Goal: Task Accomplishment & Management: Use online tool/utility

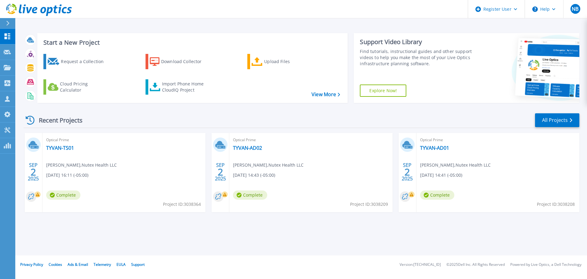
drag, startPoint x: 342, startPoint y: 95, endPoint x: 349, endPoint y: 96, distance: 7.4
click at [349, 96] on div "Start a New Project Request a Collection Download Collector Upload Files Cloud …" at bounding box center [302, 68] width 556 height 80
click at [325, 64] on div "Request a Collection Download Collector Upload Files Cloud Pricing Calculator I…" at bounding box center [192, 74] width 306 height 51
drag, startPoint x: 307, startPoint y: 94, endPoint x: 340, endPoint y: 96, distance: 32.5
click at [340, 97] on div "Start a New Project Request a Collection Download Collector Upload Files Cloud …" at bounding box center [192, 68] width 311 height 70
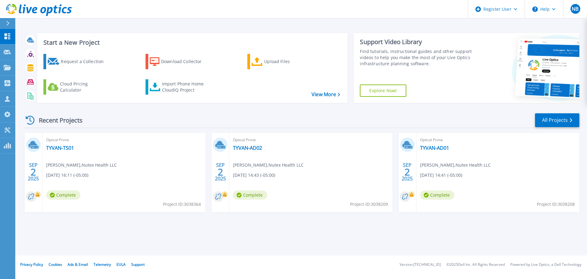
drag, startPoint x: 352, startPoint y: 77, endPoint x: 351, endPoint y: 82, distance: 5.4
click at [352, 77] on div "Start a New Project Request a Collection Download Collector Upload Files Cloud …" at bounding box center [302, 68] width 556 height 80
drag, startPoint x: 343, startPoint y: 94, endPoint x: 339, endPoint y: 91, distance: 5.2
click at [339, 92] on div "Start a New Project Request a Collection Download Collector Upload Files Cloud …" at bounding box center [192, 68] width 311 height 70
drag, startPoint x: 334, startPoint y: 73, endPoint x: 317, endPoint y: 93, distance: 26.2
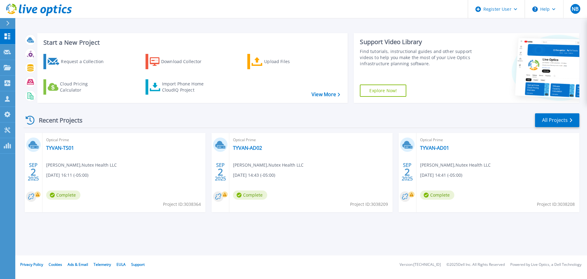
click at [334, 73] on div "Request a Collection Download Collector Upload Files Cloud Pricing Calculator I…" at bounding box center [192, 74] width 306 height 51
click at [348, 80] on div "Start a New Project Request a Collection Download Collector Upload Files Cloud …" at bounding box center [192, 68] width 311 height 70
drag, startPoint x: 301, startPoint y: 98, endPoint x: 337, endPoint y: 96, distance: 35.5
click at [337, 96] on div "Start a New Project Request a Collection Download Collector Upload Files Cloud …" at bounding box center [192, 68] width 311 height 70
click at [345, 96] on div "Start a New Project Request a Collection Download Collector Upload Files Cloud …" at bounding box center [192, 68] width 311 height 70
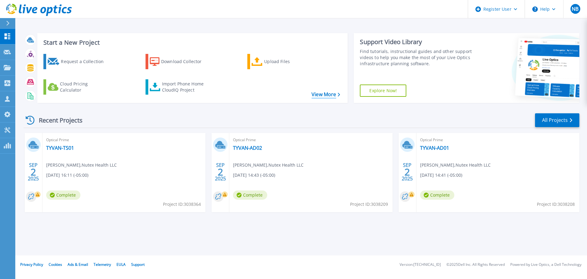
drag, startPoint x: 344, startPoint y: 96, endPoint x: 340, endPoint y: 95, distance: 4.4
click at [340, 95] on div "Start a New Project Request a Collection Download Collector Upload Files Cloud …" at bounding box center [192, 68] width 311 height 70
click at [342, 95] on div "Request a Collection Download Collector Upload Files Cloud Pricing Calculator I…" at bounding box center [192, 74] width 306 height 51
click at [345, 89] on div "Request a Collection Download Collector Upload Files Cloud Pricing Calculator I…" at bounding box center [192, 74] width 306 height 51
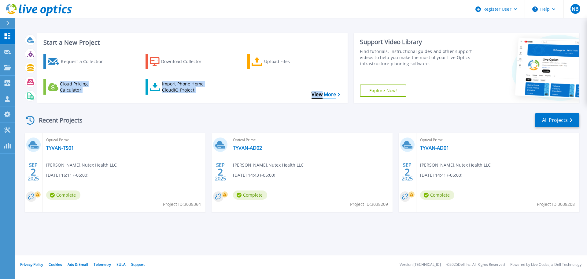
drag, startPoint x: 349, startPoint y: 95, endPoint x: 321, endPoint y: 93, distance: 28.2
click at [321, 93] on div "Start a New Project Request a Collection Download Collector Upload Files Cloud …" at bounding box center [302, 68] width 556 height 80
click at [326, 72] on div "Request a Collection Download Collector Upload Files Cloud Pricing Calculator I…" at bounding box center [192, 74] width 306 height 51
